Goal: Task Accomplishment & Management: Complete application form

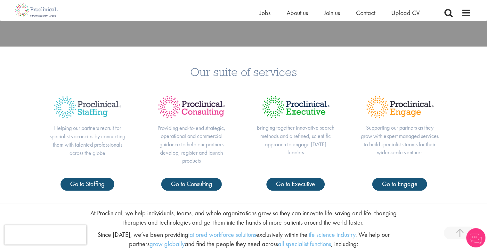
scroll to position [224, 0]
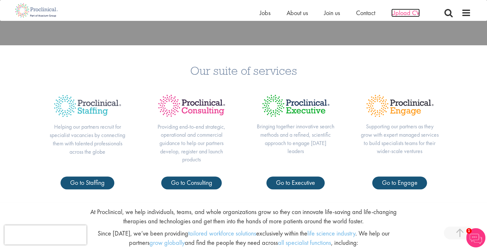
click at [405, 10] on span "Upload CV" at bounding box center [406, 13] width 29 height 8
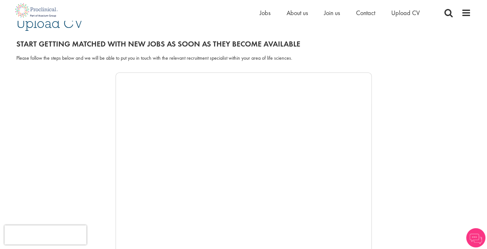
scroll to position [64, 0]
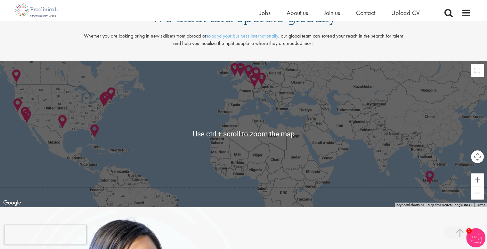
scroll to position [1346, 0]
